Goal: Transaction & Acquisition: Purchase product/service

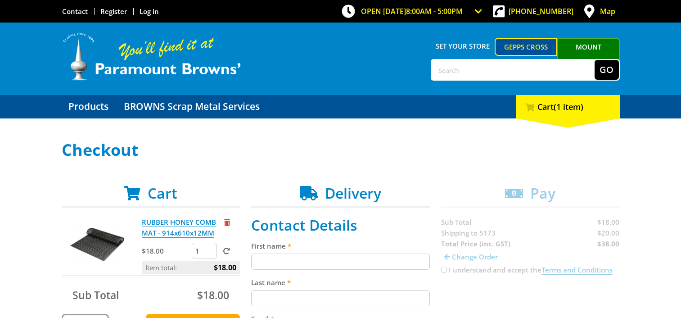
scroll to position [135, 0]
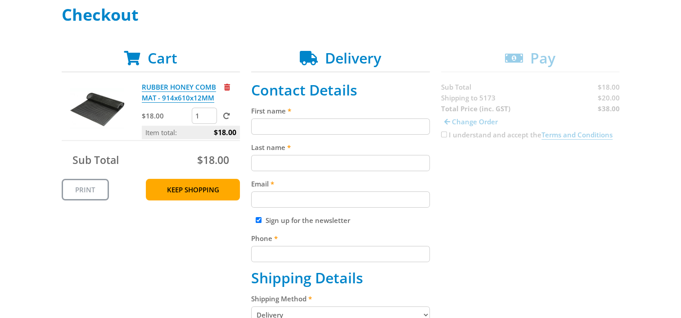
click at [292, 131] on input "First name" at bounding box center [340, 126] width 179 height 16
type input "Rowan"
type input "Jacobs"
type input "rowanjacobs87@gmail.com"
type input "+61 428 179 782"
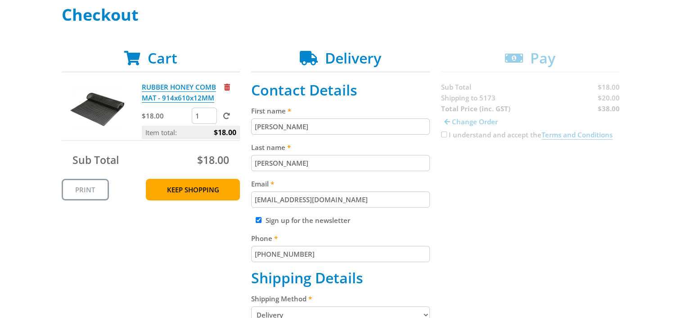
type input "8 Storey avenue"
type input "Aldinga Beach"
select select "SA"
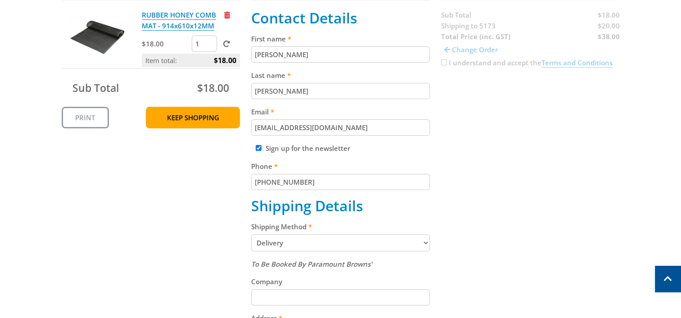
scroll to position [315, 0]
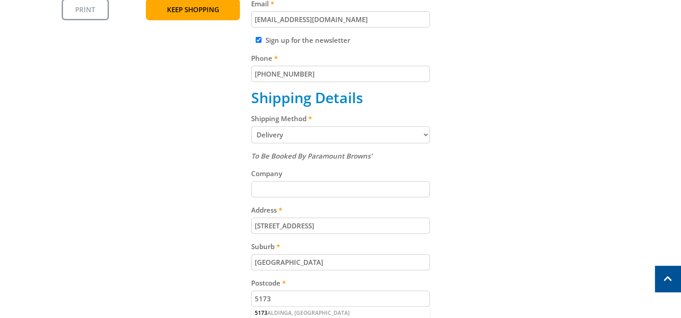
click at [396, 140] on select "Pickup from Gepps Cross Delivery" at bounding box center [340, 134] width 179 height 17
click at [352, 133] on select "Pickup from Gepps Cross Delivery" at bounding box center [340, 134] width 179 height 17
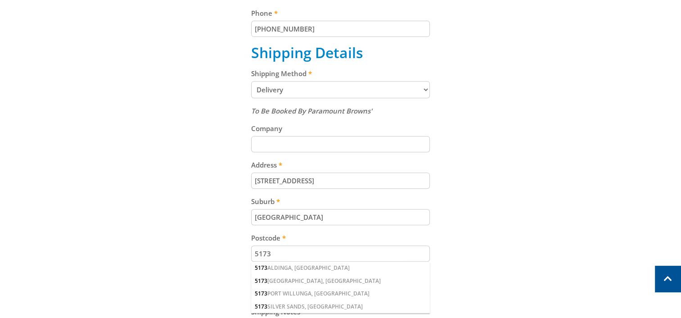
scroll to position [450, 0]
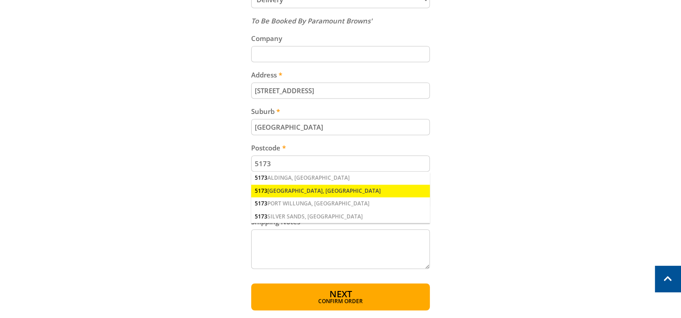
click at [317, 187] on div "5173 ALDINGA BEACH, SA" at bounding box center [340, 191] width 179 height 13
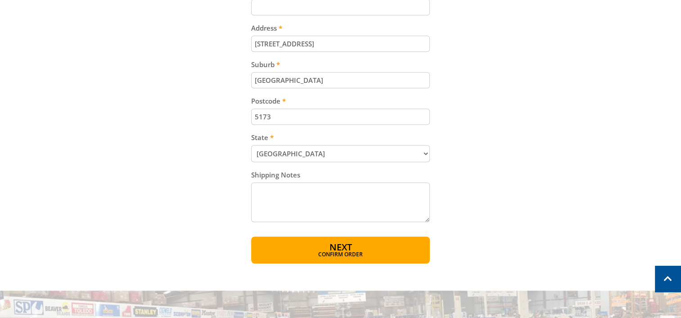
scroll to position [540, 0]
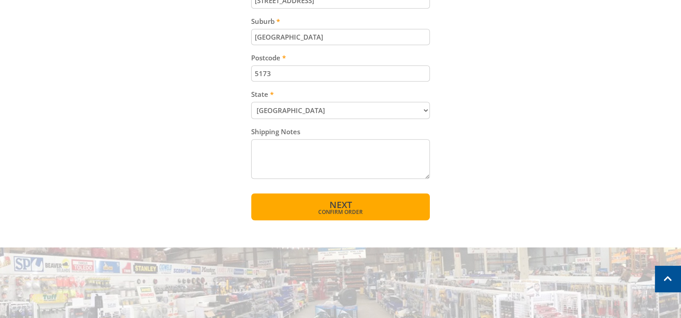
drag, startPoint x: 337, startPoint y: 199, endPoint x: 479, endPoint y: 169, distance: 144.5
click at [339, 199] on span "Next" at bounding box center [340, 205] width 23 height 12
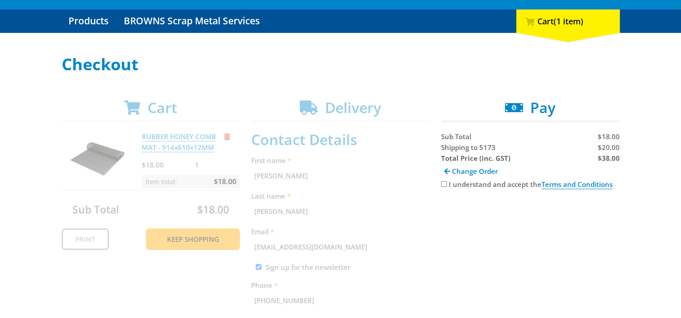
scroll to position [139, 0]
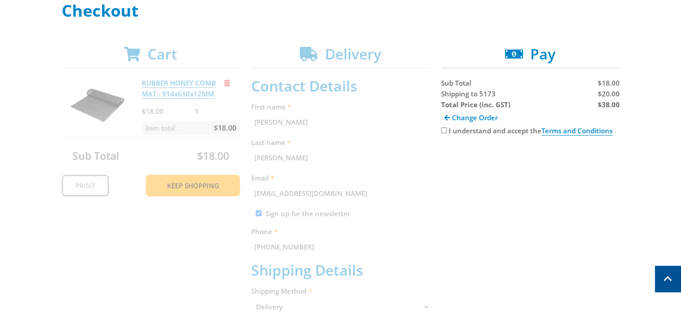
click at [441, 127] on input "I understand and accept the Terms and Conditions" at bounding box center [444, 130] width 6 height 6
checkbox input "true"
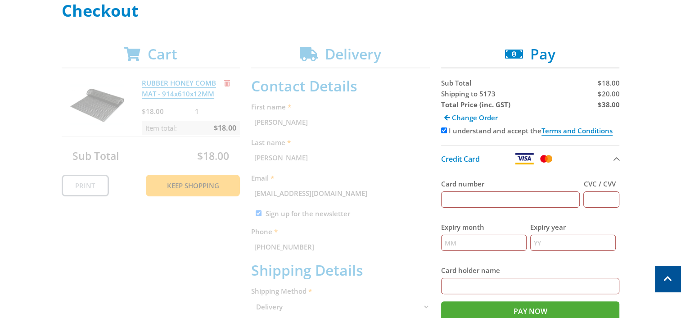
click at [486, 194] on input "Card number" at bounding box center [510, 199] width 139 height 16
type input "4239540008912545"
click at [605, 195] on input "CVC / CVV" at bounding box center [602, 199] width 36 height 16
type input "145"
click at [474, 240] on input "Expiry month" at bounding box center [484, 243] width 86 height 16
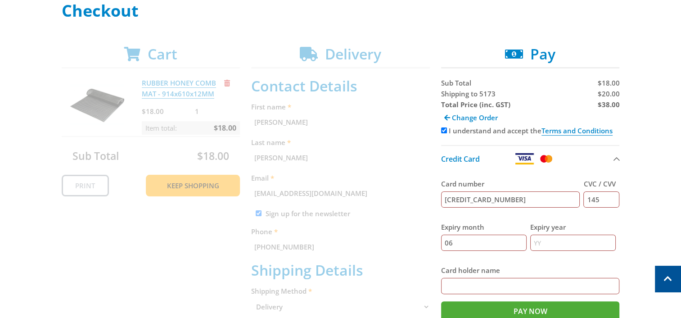
type input "06"
click at [550, 244] on input "Expiry year" at bounding box center [574, 243] width 86 height 16
type input "29"
click at [478, 284] on input "Card holder name" at bounding box center [530, 286] width 179 height 16
type input "Rowan G Jacobs"
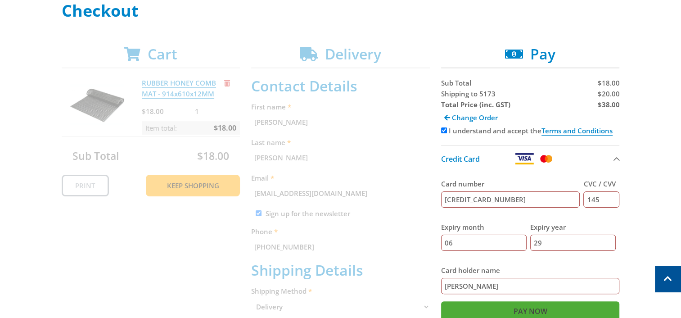
click at [531, 305] on input "Pay Now" at bounding box center [530, 311] width 179 height 20
type input "Paying..."
